Goal: Task Accomplishment & Management: Complete application form

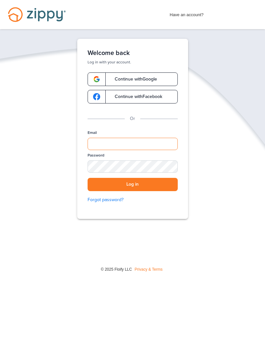
click at [170, 143] on input "Email" at bounding box center [133, 144] width 90 height 12
type input "**********"
click at [132, 184] on button "Log in" at bounding box center [133, 184] width 90 height 13
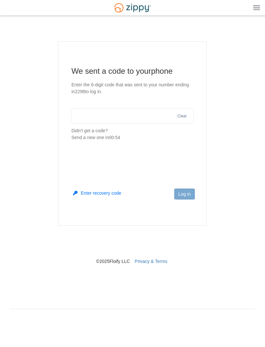
click at [134, 119] on input "text" at bounding box center [132, 116] width 122 height 16
click at [139, 118] on input "text" at bounding box center [132, 116] width 122 height 16
click at [132, 117] on input "text" at bounding box center [132, 116] width 122 height 16
click at [139, 120] on input "text" at bounding box center [132, 116] width 122 height 16
type input "******"
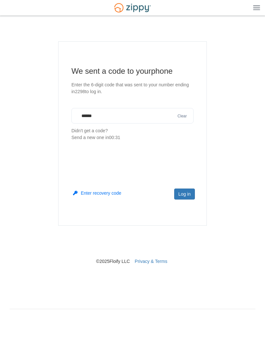
click at [191, 199] on button "Log in" at bounding box center [184, 193] width 21 height 11
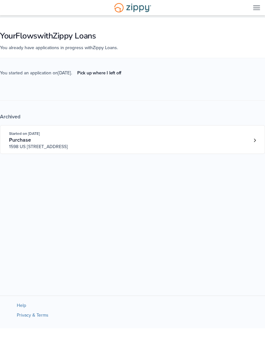
click at [111, 78] on link "Pick up where I left off" at bounding box center [99, 73] width 54 height 11
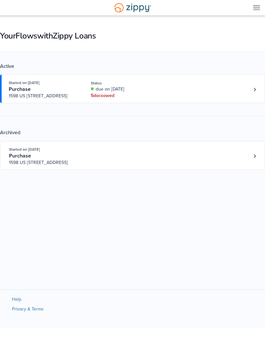
click at [241, 93] on div "Started on [DATE] Purchase 1598 US 31 South, [GEOGRAPHIC_DATA], [GEOGRAPHIC_DAT…" at bounding box center [129, 89] width 241 height 20
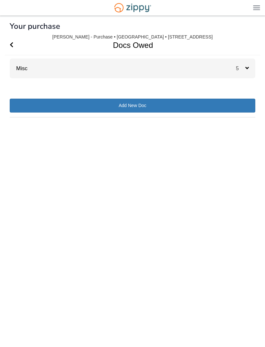
click at [244, 71] on span "5" at bounding box center [240, 68] width 9 height 5
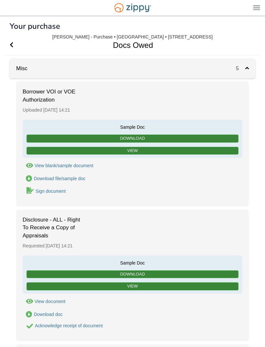
click at [51, 194] on link "Sign document" at bounding box center [45, 190] width 44 height 9
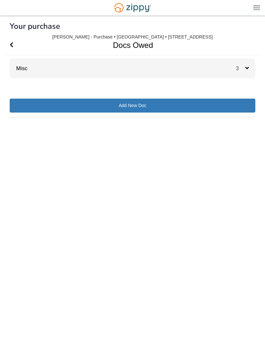
click at [234, 61] on div "Misc 3" at bounding box center [133, 68] width 246 height 20
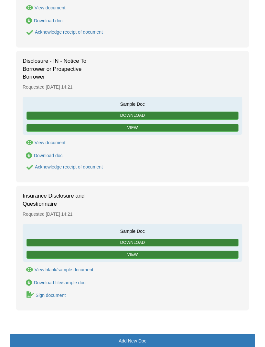
scroll to position [171, 0]
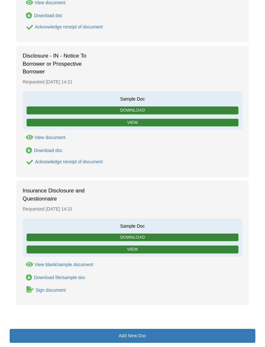
click at [55, 295] on div "Insurance Disclosure and Questionnaire Requested [DATE] 14:21 Sample Doc Downlo…" at bounding box center [132, 242] width 233 height 125
click at [50, 291] on link "Sign document" at bounding box center [45, 289] width 44 height 9
click at [51, 292] on div "Insurance Disclosure and Questionnaire Requested August 18 14:21 Sample Doc Dow…" at bounding box center [132, 242] width 233 height 125
click at [55, 289] on div "Sign document" at bounding box center [51, 289] width 30 height 5
click at [48, 288] on div "Sign document" at bounding box center [51, 289] width 30 height 5
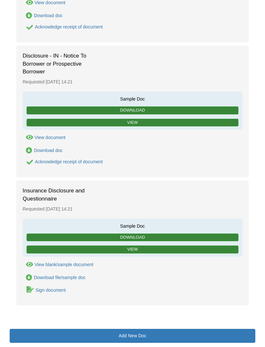
click at [48, 288] on div "Sign document" at bounding box center [51, 289] width 30 height 5
click at [32, 286] on icon "Waiting for your co-borrower to e-sign" at bounding box center [29, 289] width 7 height 6
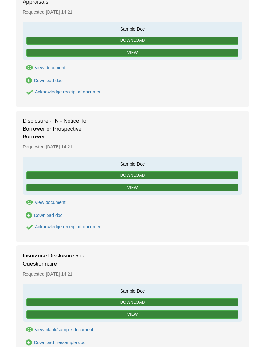
scroll to position [0, 0]
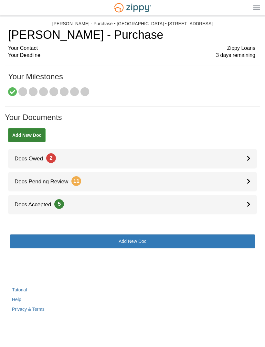
click at [172, 158] on link "Docs Owed 2" at bounding box center [132, 159] width 249 height 20
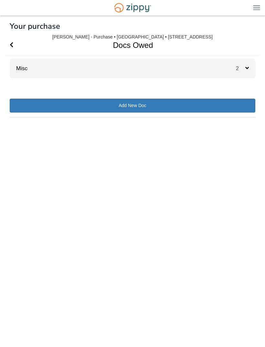
click at [245, 60] on div "2" at bounding box center [245, 68] width 19 height 20
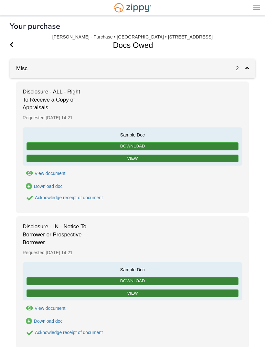
click at [242, 72] on div "2" at bounding box center [245, 68] width 19 height 20
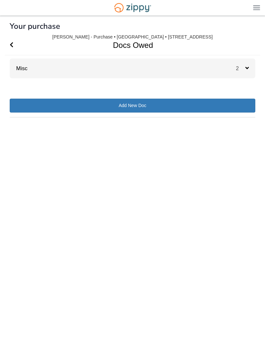
click at [13, 44] on icon "Go Back" at bounding box center [12, 45] width 4 height 6
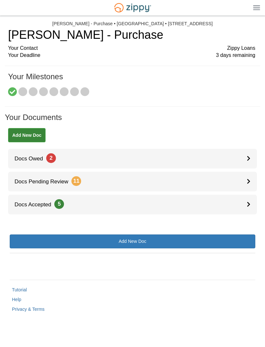
click at [117, 203] on link "Docs Accepted 5" at bounding box center [132, 205] width 249 height 20
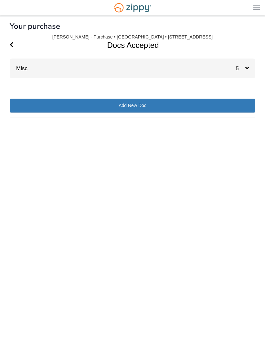
click at [244, 68] on span "5" at bounding box center [240, 68] width 9 height 5
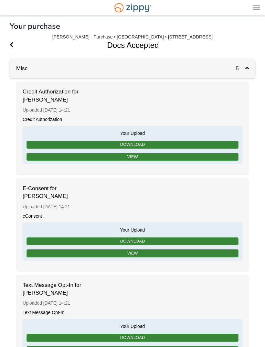
click at [11, 42] on span "Go Back" at bounding box center [12, 45] width 4 height 20
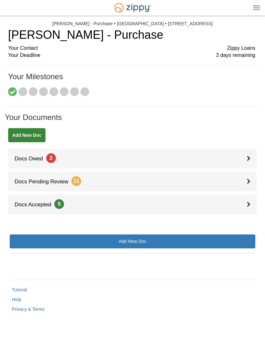
click at [190, 2] on div "Back to My Flows [EMAIL_ADDRESS][DOMAIN_NAME] Logout" at bounding box center [132, 8] width 265 height 16
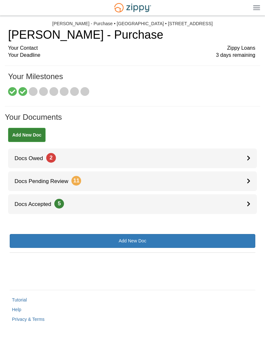
click at [250, 153] on div at bounding box center [252, 159] width 10 height 20
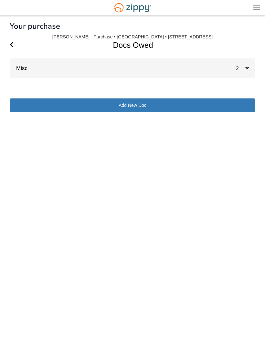
click at [244, 64] on div "2" at bounding box center [245, 68] width 19 height 20
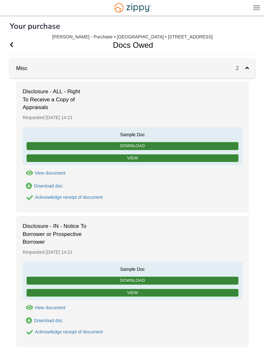
click at [200, 161] on link "View" at bounding box center [132, 158] width 212 height 8
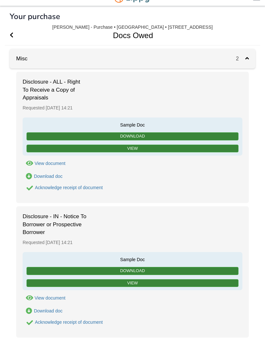
scroll to position [44, 0]
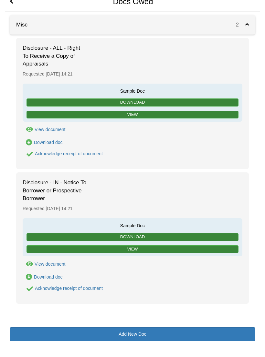
click at [224, 248] on link "View" at bounding box center [132, 250] width 212 height 8
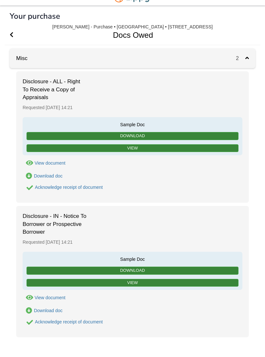
scroll to position [0, 0]
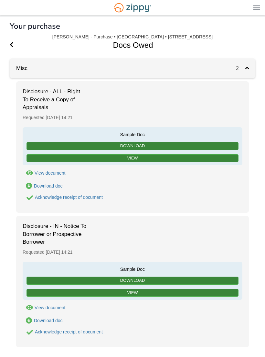
click at [94, 198] on div "Acknowledge receipt of document" at bounding box center [69, 197] width 68 height 5
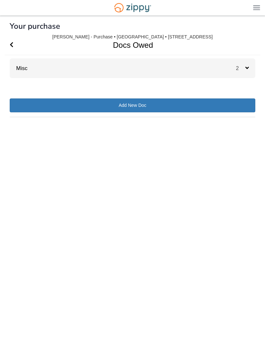
click at [13, 41] on span "Go Back" at bounding box center [12, 45] width 4 height 20
